Goal: Task Accomplishment & Management: Complete application form

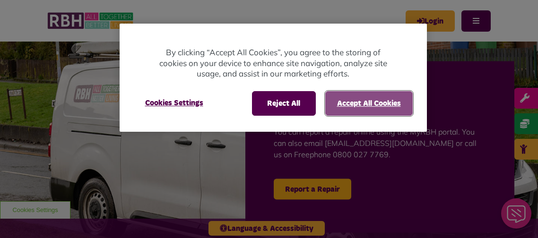
click at [352, 95] on button "Accept All Cookies" at bounding box center [369, 103] width 88 height 25
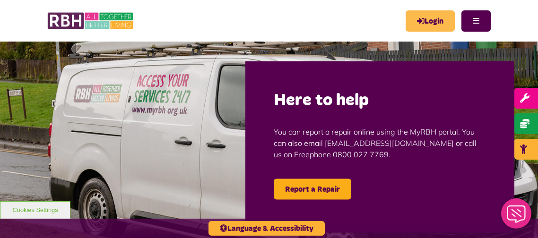
click at [438, 20] on link "Login" at bounding box center [430, 20] width 49 height 21
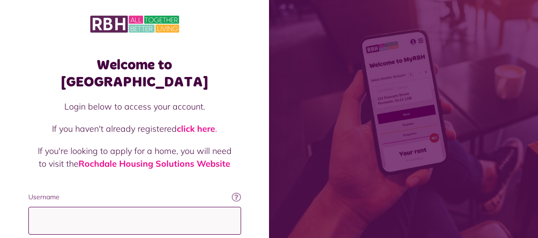
click at [91, 207] on input "Username" at bounding box center [134, 221] width 213 height 28
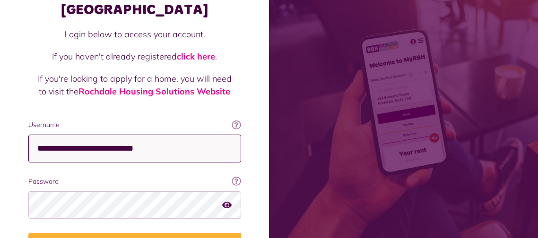
scroll to position [85, 0]
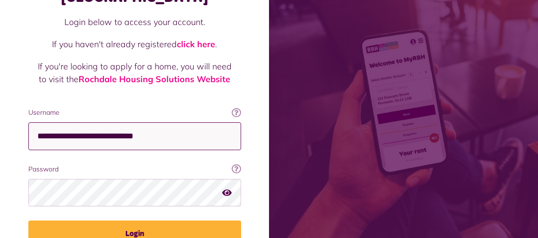
type input "**********"
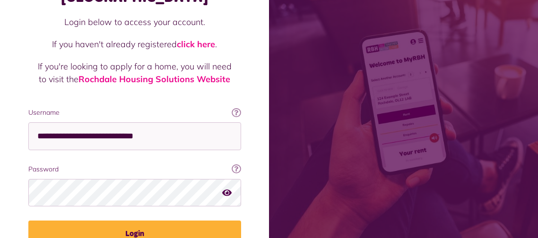
click at [230, 188] on icon "button" at bounding box center [226, 192] width 9 height 9
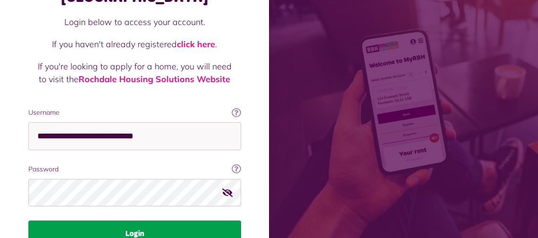
click at [140, 222] on button "Login" at bounding box center [134, 234] width 213 height 26
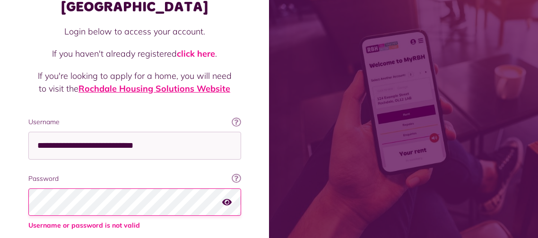
scroll to position [94, 0]
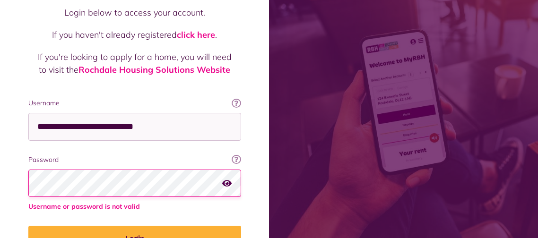
click at [28, 226] on button "Login" at bounding box center [134, 239] width 213 height 26
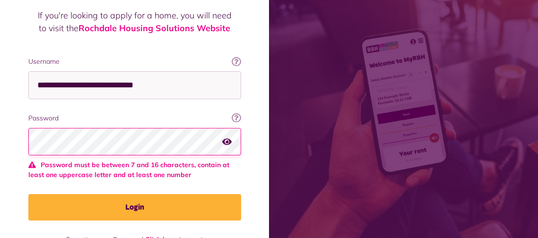
scroll to position [149, 0]
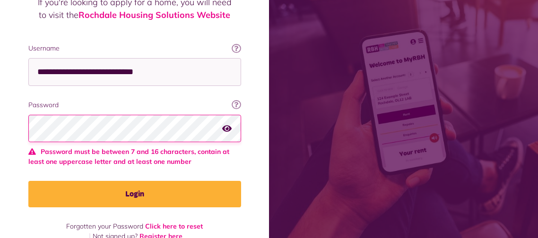
click at [228, 124] on icon "button" at bounding box center [226, 128] width 9 height 9
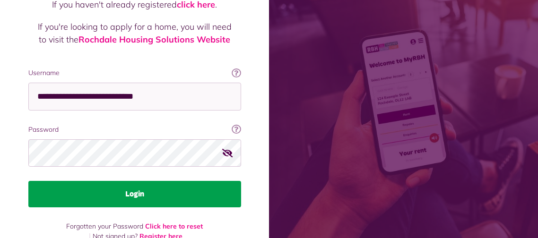
click at [71, 182] on button "Login" at bounding box center [134, 194] width 213 height 26
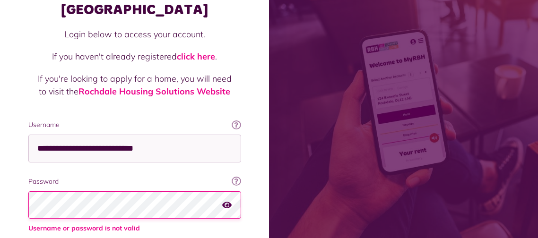
scroll to position [113, 0]
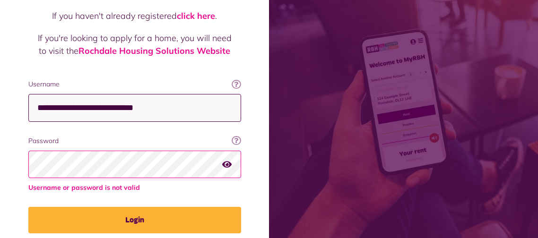
click at [96, 94] on input "**********" at bounding box center [134, 108] width 213 height 28
type input "**********"
click at [226, 160] on icon "button" at bounding box center [226, 164] width 9 height 9
click at [229, 160] on icon "button" at bounding box center [227, 164] width 11 height 9
click at [28, 207] on button "Login" at bounding box center [134, 220] width 213 height 26
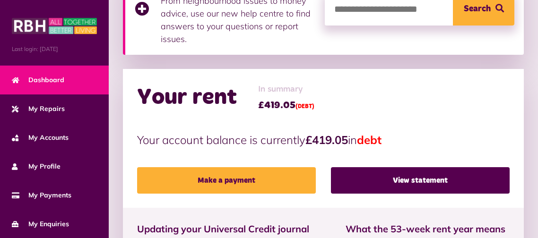
scroll to position [264, 0]
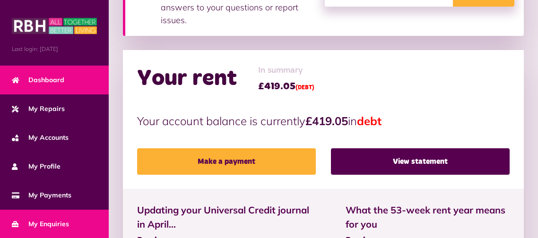
click at [34, 219] on span "My Enquiries" at bounding box center [40, 224] width 57 height 10
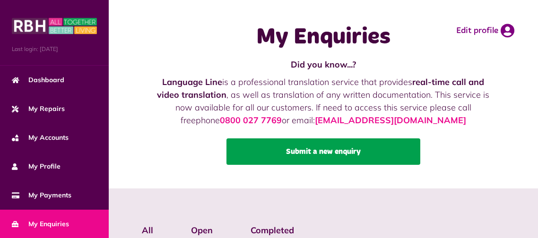
click at [351, 155] on link "Submit a new enquiry" at bounding box center [324, 152] width 194 height 26
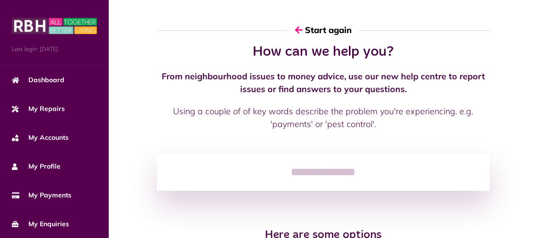
click at [375, 180] on input "search" at bounding box center [323, 172] width 333 height 37
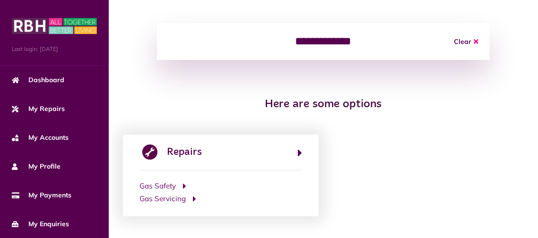
scroll to position [137, 0]
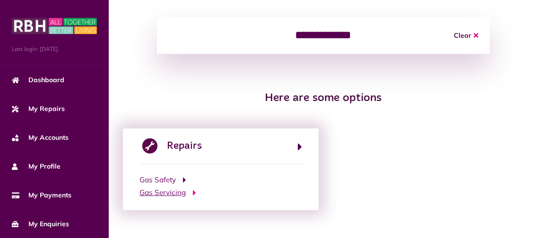
type input "**********"
click at [170, 198] on span "Gas Servicing" at bounding box center [163, 193] width 46 height 11
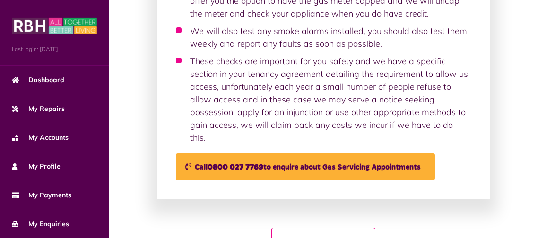
scroll to position [389, 0]
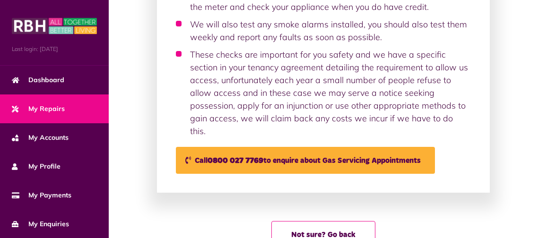
click at [72, 113] on link "My Repairs" at bounding box center [54, 109] width 109 height 29
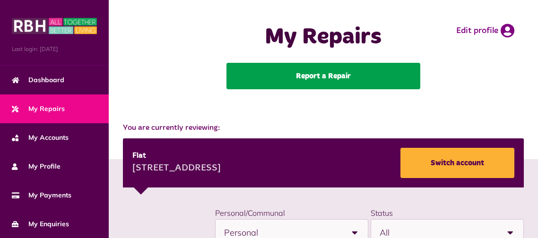
click at [278, 69] on link "Report a Repair" at bounding box center [324, 76] width 194 height 26
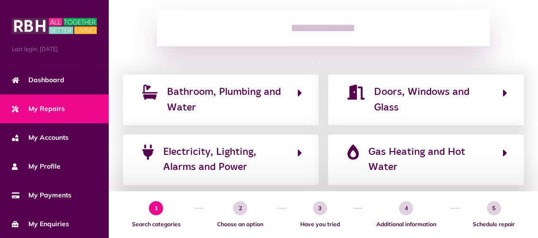
scroll to position [132, 0]
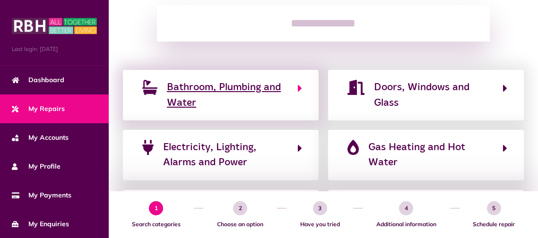
click at [302, 89] on icon "button" at bounding box center [300, 88] width 4 height 11
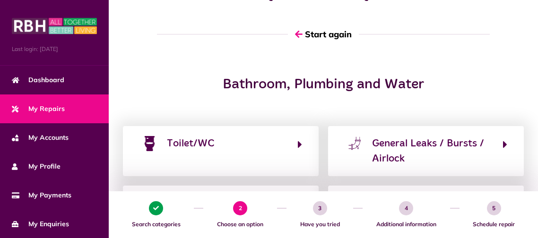
scroll to position [75, 0]
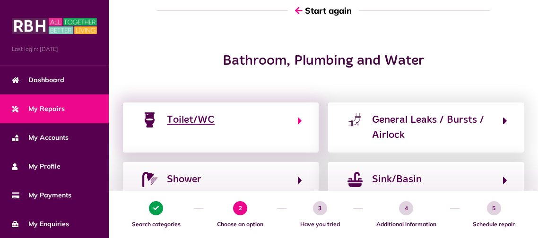
click at [287, 118] on button "Toilet/WC" at bounding box center [221, 128] width 163 height 32
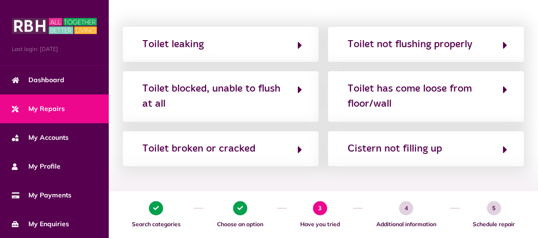
scroll to position [170, 0]
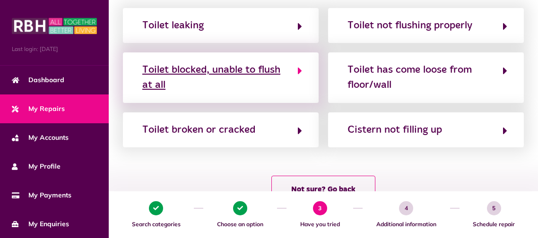
click at [299, 72] on icon "button" at bounding box center [300, 70] width 4 height 11
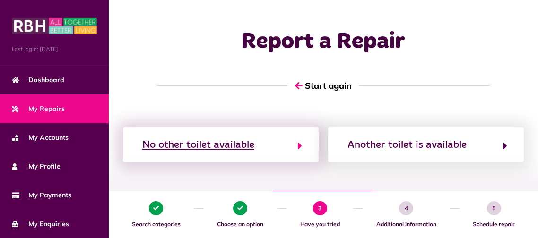
click at [298, 142] on icon "button" at bounding box center [300, 145] width 4 height 11
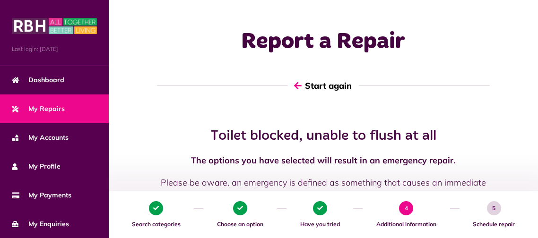
click at [351, 86] on button "Start again" at bounding box center [323, 85] width 71 height 27
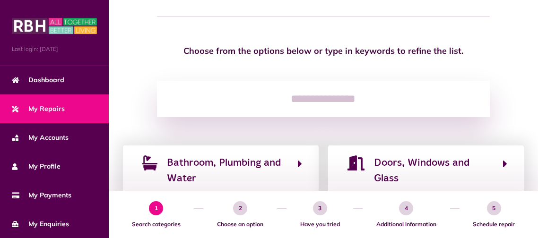
scroll to position [75, 0]
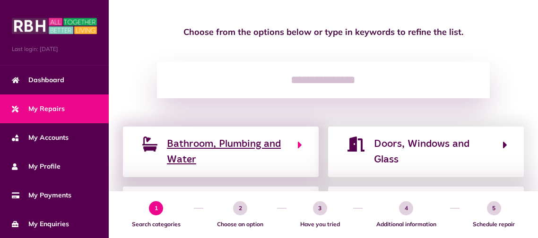
click at [267, 140] on span "Bathroom, Plumbing and Water" at bounding box center [227, 152] width 121 height 31
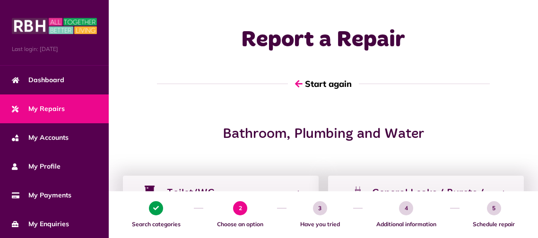
scroll to position [0, 0]
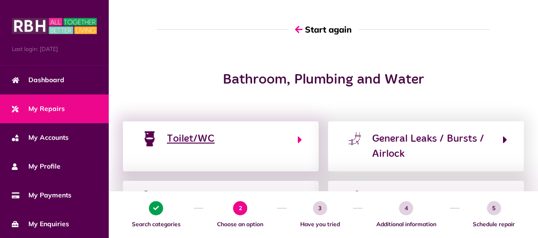
click at [289, 133] on button "Toilet/WC" at bounding box center [221, 147] width 163 height 32
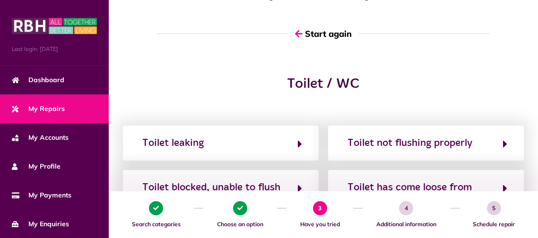
scroll to position [56, 0]
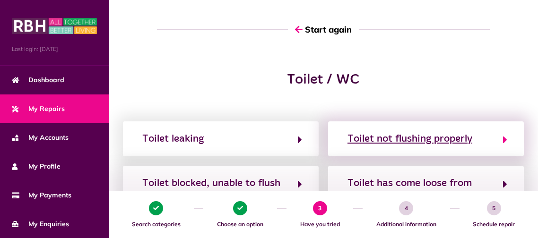
click at [385, 139] on div "Toilet not flushing properly" at bounding box center [410, 138] width 125 height 15
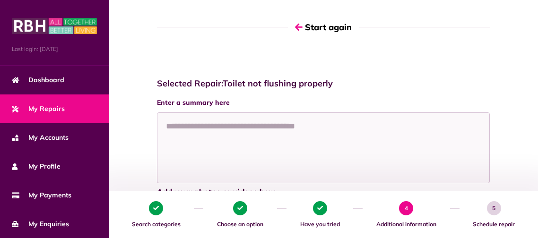
scroll to position [75, 0]
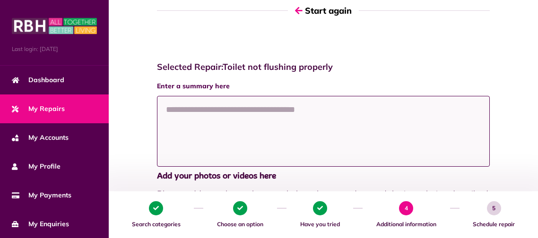
click at [359, 120] on textarea at bounding box center [323, 131] width 333 height 71
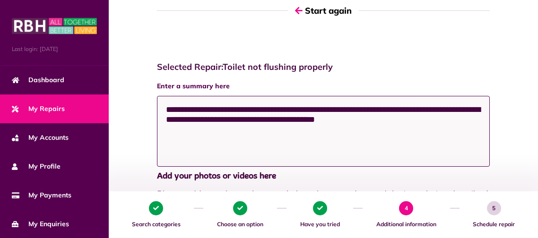
click at [412, 109] on textarea "**********" at bounding box center [323, 131] width 333 height 71
click at [411, 108] on textarea "**********" at bounding box center [323, 131] width 333 height 71
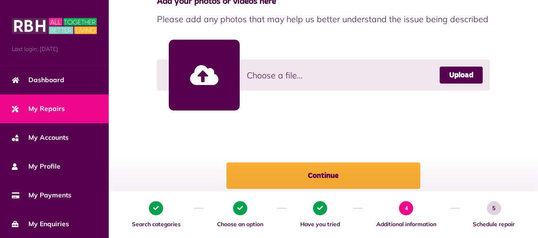
scroll to position [260, 0]
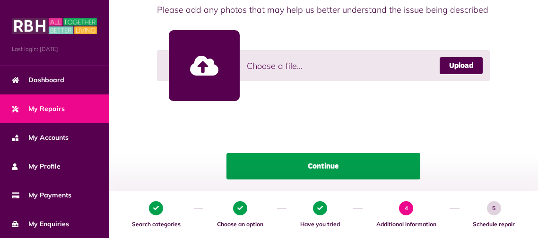
type textarea "**********"
click at [376, 174] on button "Continue" at bounding box center [324, 166] width 194 height 26
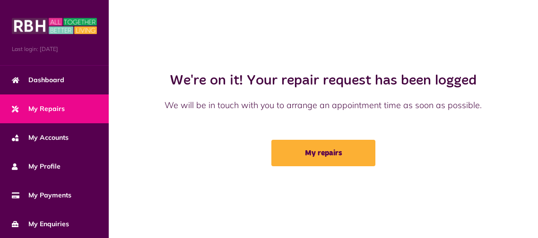
scroll to position [0, 0]
click at [66, 115] on link "My Repairs" at bounding box center [54, 109] width 109 height 29
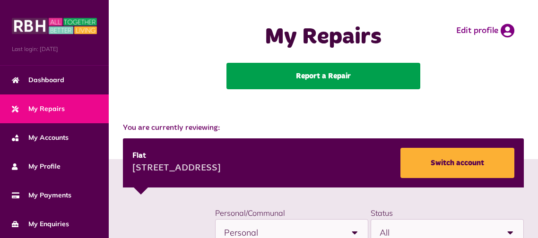
click at [265, 76] on link "Report a Repair" at bounding box center [324, 76] width 194 height 26
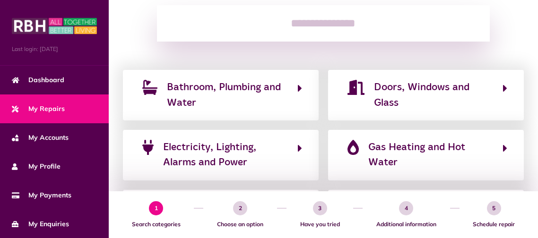
scroll to position [132, 0]
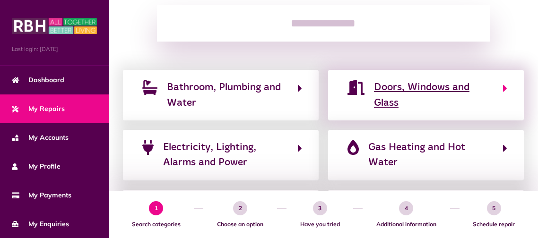
click at [454, 86] on span "Doors, Windows and Glass" at bounding box center [433, 95] width 119 height 31
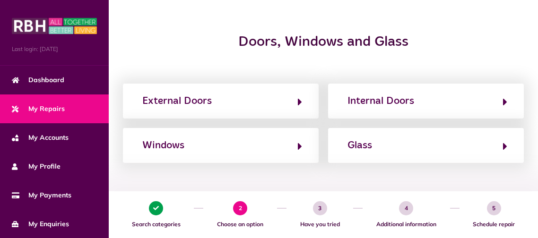
scroll to position [113, 0]
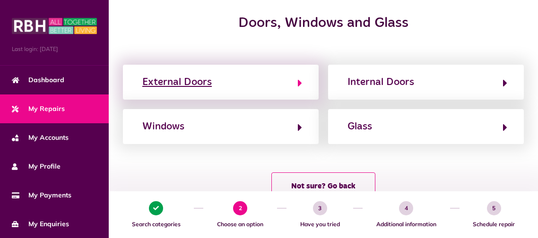
click at [269, 81] on button "External Doors" at bounding box center [221, 82] width 163 height 16
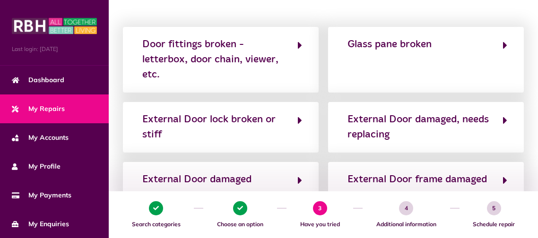
scroll to position [170, 0]
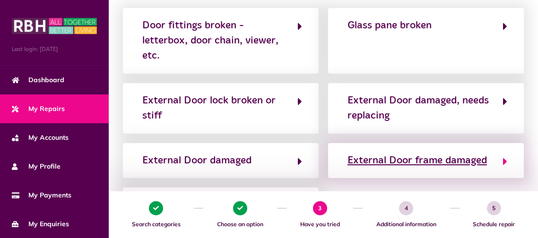
click at [501, 155] on button "External Door frame damaged" at bounding box center [426, 161] width 163 height 16
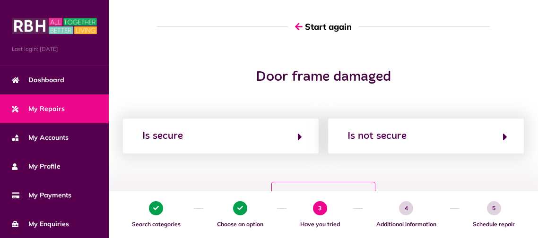
scroll to position [75, 0]
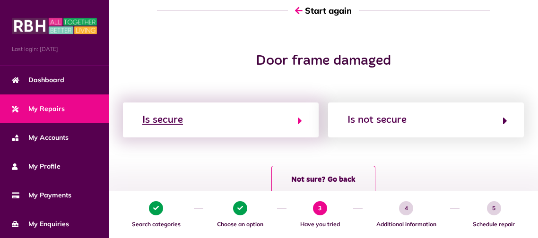
click at [296, 124] on button "Is secure" at bounding box center [221, 120] width 163 height 16
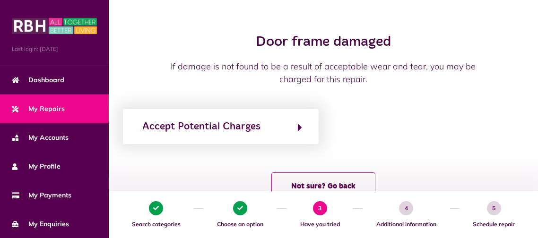
scroll to position [113, 0]
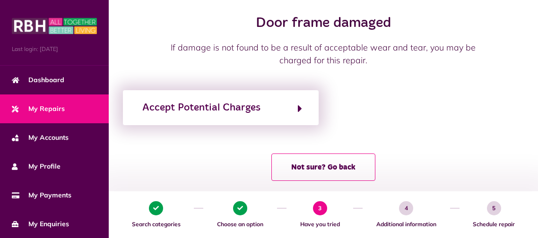
click at [305, 102] on div "Accept Potential Charges" at bounding box center [221, 107] width 196 height 35
click at [279, 111] on button "Accept Potential Charges" at bounding box center [221, 108] width 163 height 16
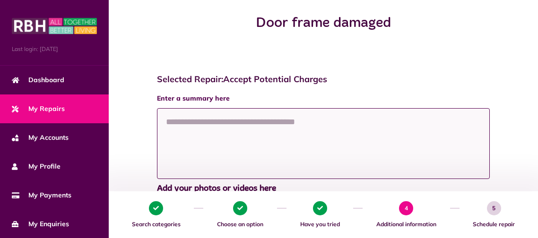
click at [214, 123] on textarea at bounding box center [323, 143] width 333 height 71
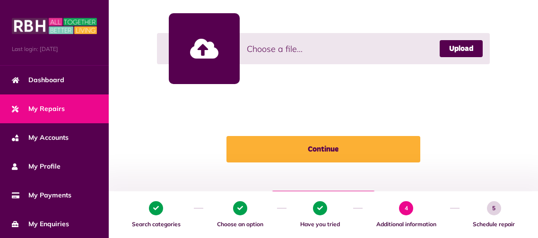
scroll to position [342, 0]
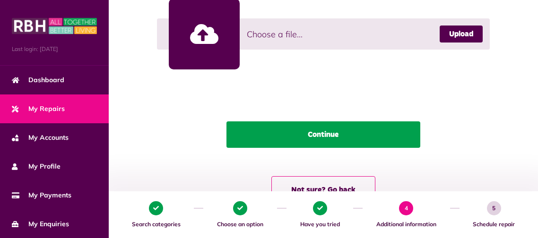
type textarea "**********"
click at [412, 141] on button "Continue" at bounding box center [324, 135] width 194 height 26
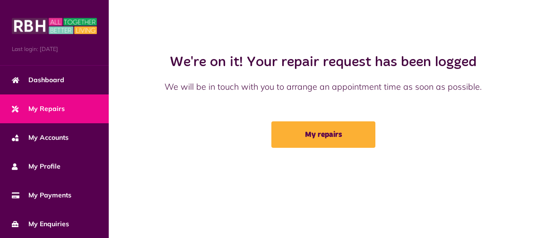
scroll to position [0, 0]
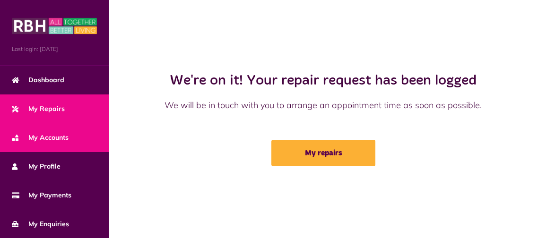
click at [66, 143] on link "My Accounts" at bounding box center [54, 137] width 109 height 29
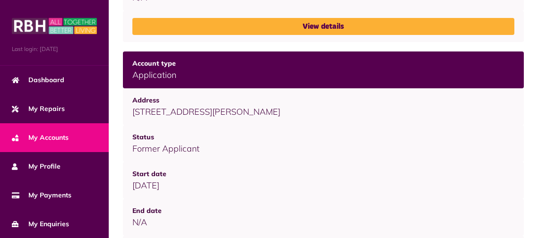
scroll to position [291, 0]
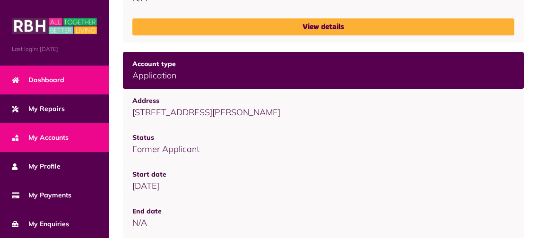
click at [69, 85] on link "Dashboard" at bounding box center [54, 80] width 109 height 29
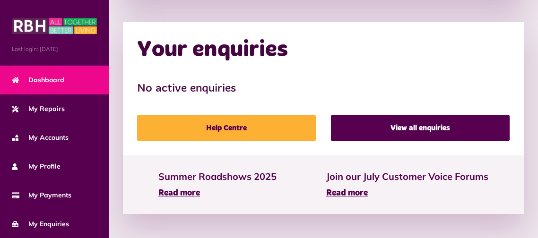
scroll to position [947, 0]
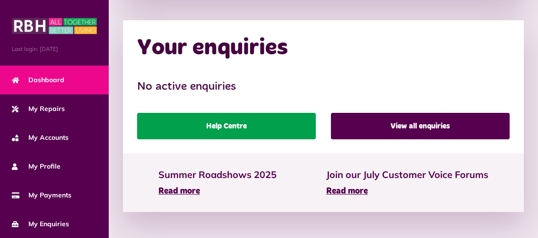
click at [213, 123] on link "Help Centre" at bounding box center [226, 126] width 179 height 26
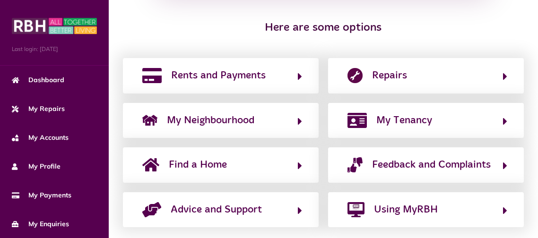
scroll to position [225, 0]
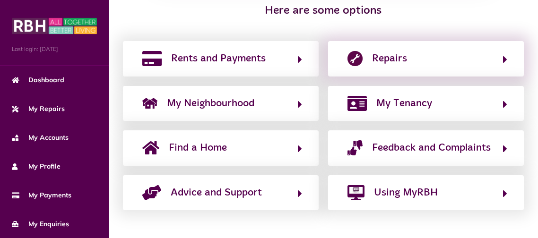
click at [432, 50] on div "Repairs" at bounding box center [426, 58] width 196 height 35
click at [505, 55] on icon "button" at bounding box center [505, 59] width 4 height 11
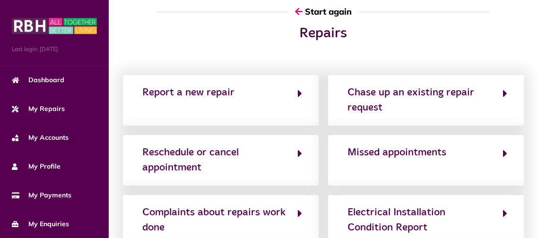
scroll to position [37, 0]
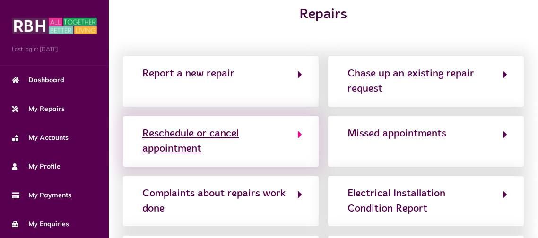
click at [298, 132] on icon "button" at bounding box center [300, 134] width 4 height 11
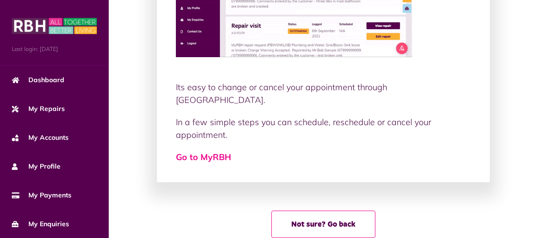
scroll to position [205, 0]
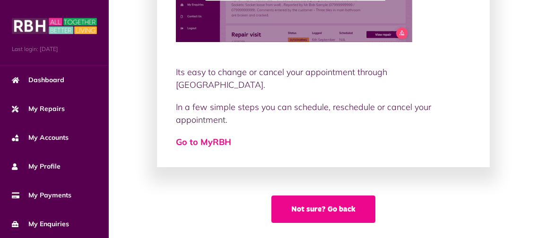
click at [316, 207] on button "Not sure? Go back" at bounding box center [324, 209] width 104 height 27
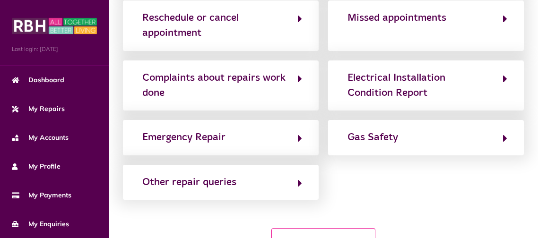
scroll to position [189, 0]
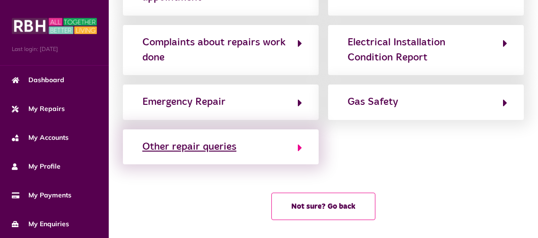
click at [289, 149] on button "Other repair queries" at bounding box center [221, 147] width 163 height 16
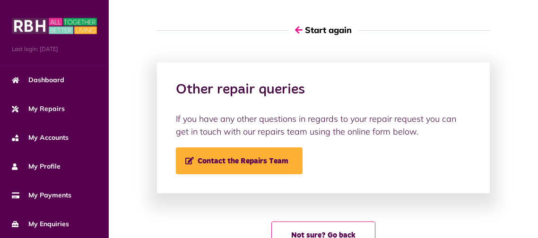
scroll to position [0, 0]
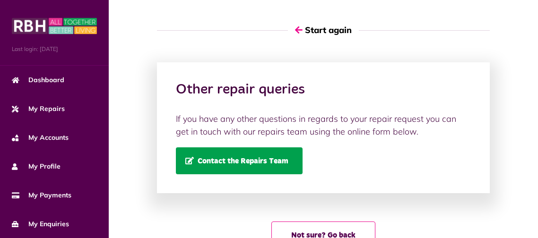
click at [278, 164] on span "Contact the Repairs Team" at bounding box center [236, 161] width 103 height 8
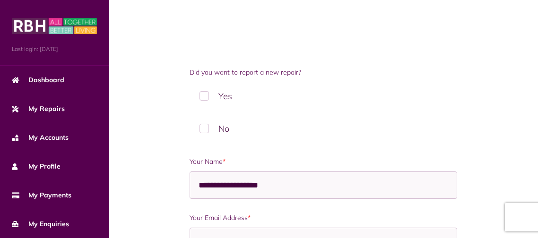
scroll to position [94, 0]
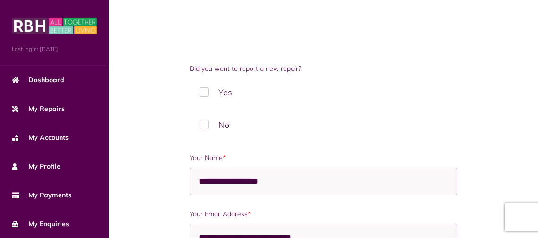
click at [207, 124] on label "No" at bounding box center [323, 125] width 267 height 28
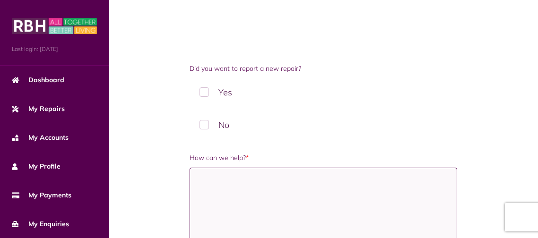
click at [226, 187] on textarea "How can we help? *" at bounding box center [323, 215] width 267 height 95
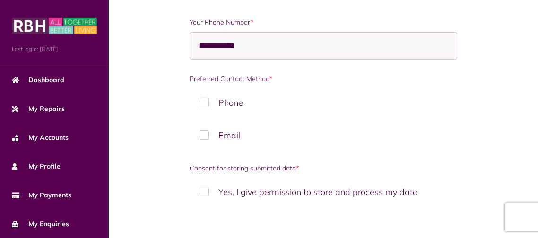
scroll to position [598, 0]
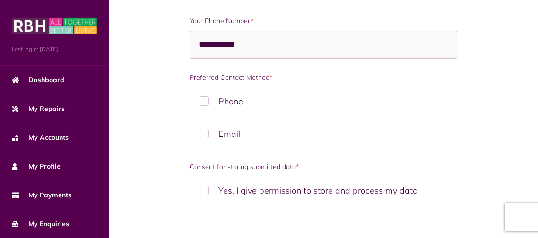
type textarea "**********"
click at [207, 137] on label "Email" at bounding box center [323, 134] width 267 height 28
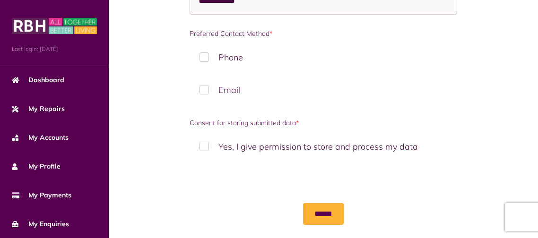
scroll to position [657, 0]
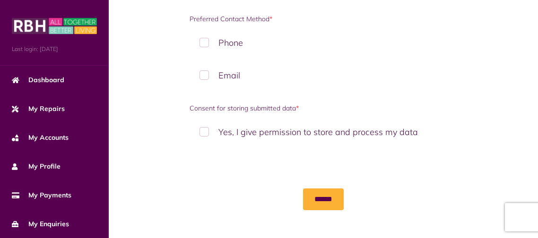
click at [202, 135] on label "Yes, I give permission to store and process my data" at bounding box center [323, 132] width 267 height 28
click at [316, 198] on input "******" at bounding box center [323, 200] width 41 height 22
